Goal: Transaction & Acquisition: Purchase product/service

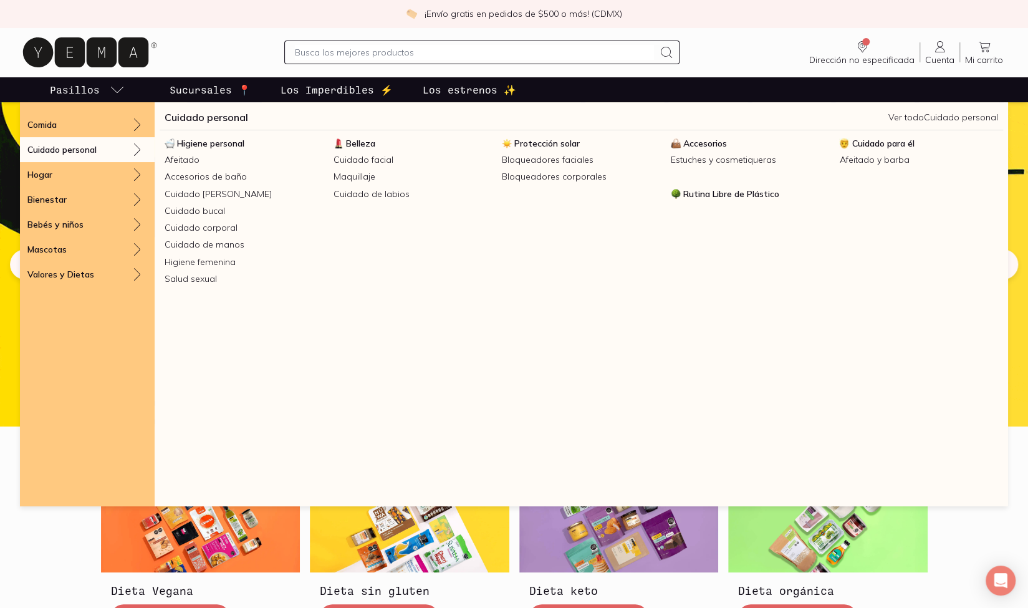
click at [200, 118] on link "Cuidado personal" at bounding box center [207, 117] width 84 height 15
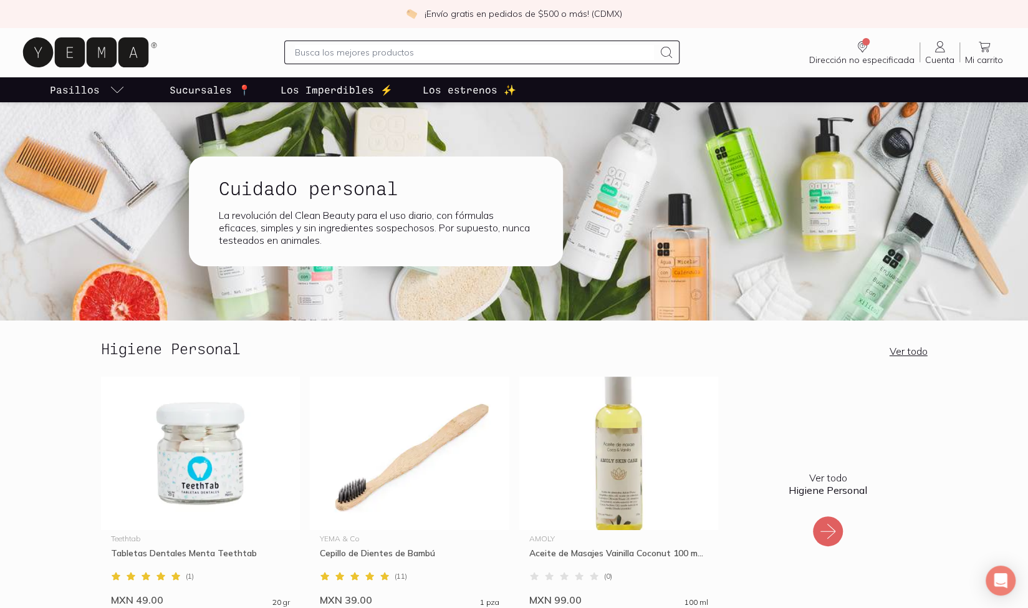
click at [121, 51] on icon at bounding box center [85, 52] width 125 height 30
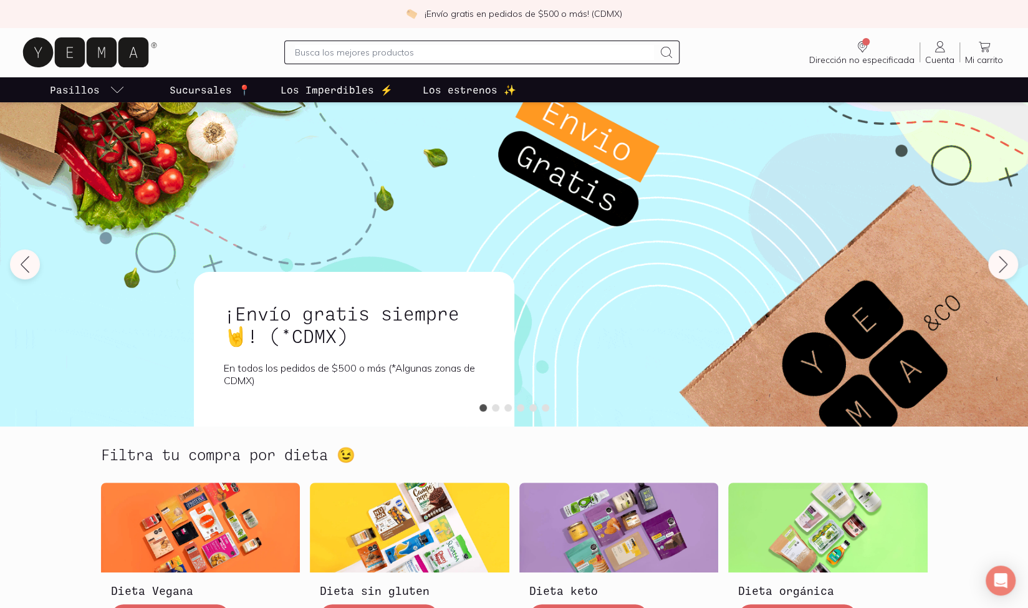
click at [367, 53] on input "text" at bounding box center [474, 52] width 359 height 15
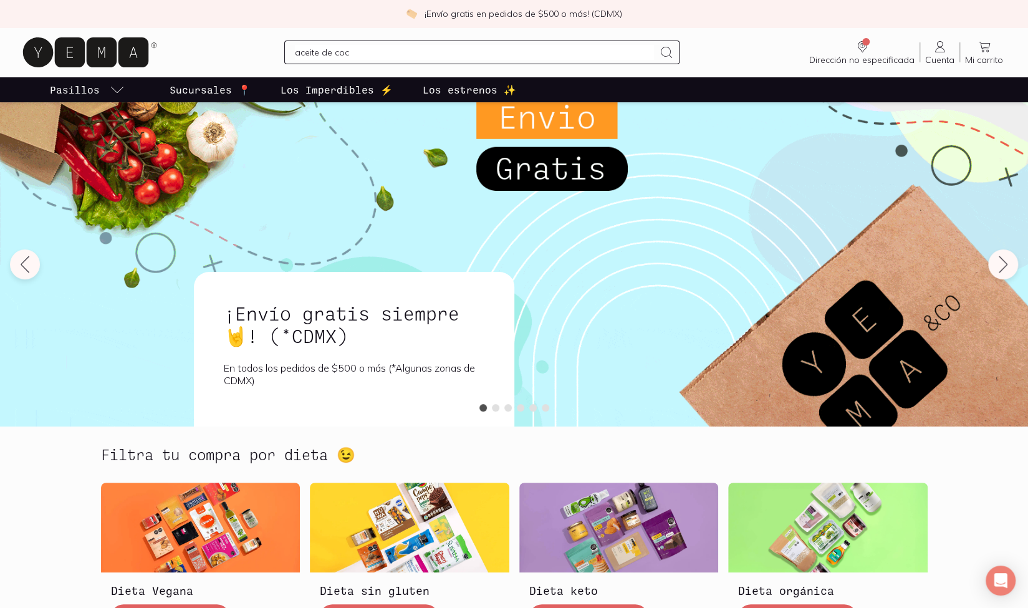
type input "aceite [PERSON_NAME]"
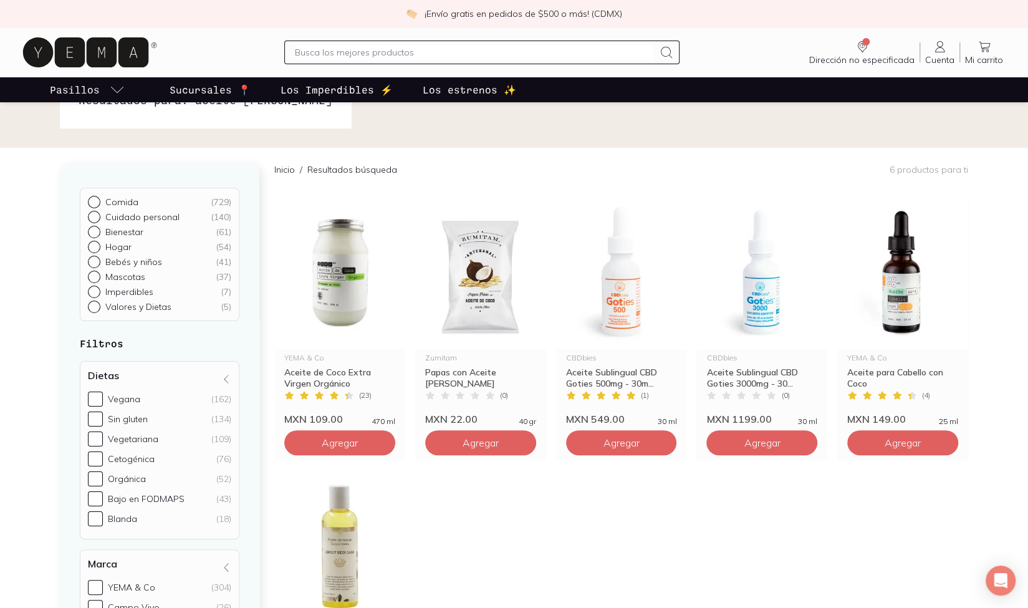
scroll to position [45, 0]
click at [346, 299] on img at bounding box center [339, 272] width 131 height 153
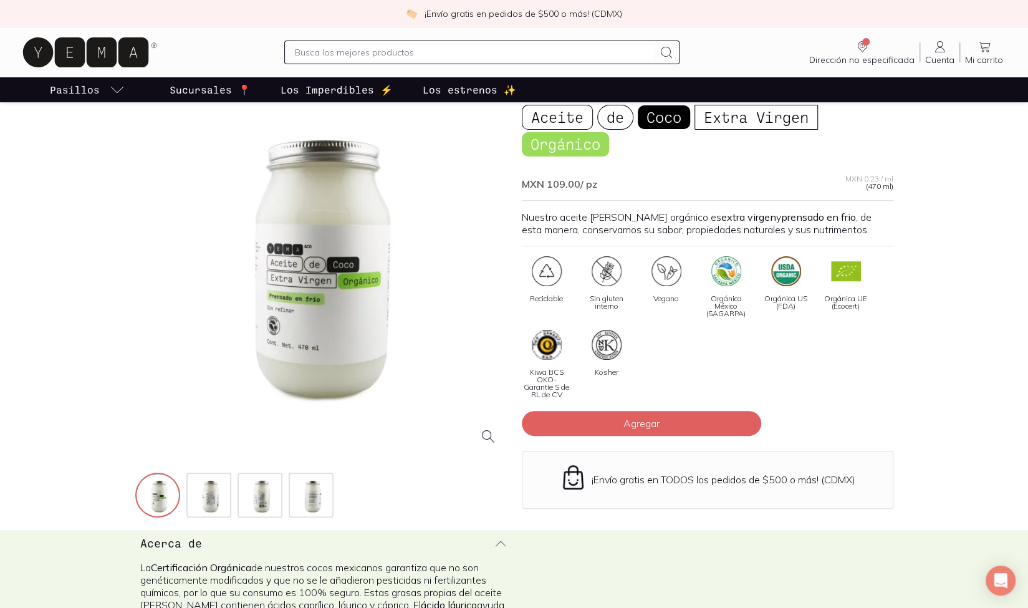
scroll to position [62, 0]
